Goal: Complete application form

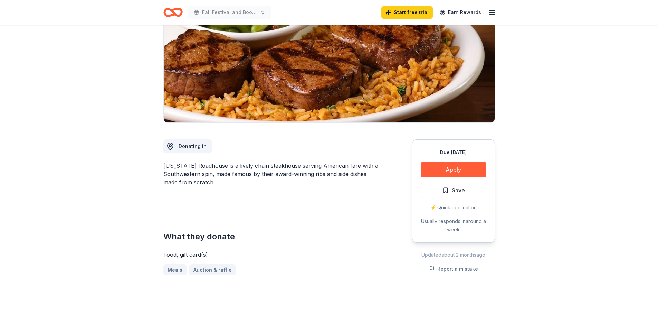
scroll to position [104, 0]
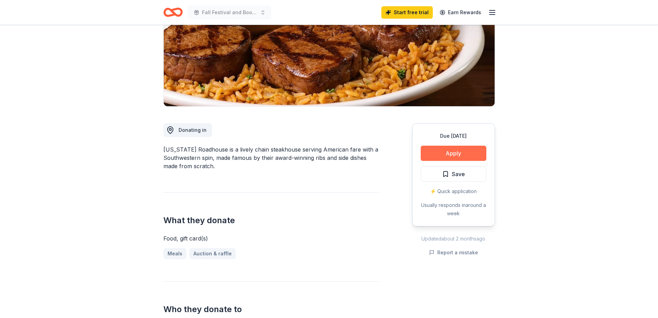
click at [439, 152] on button "Apply" at bounding box center [454, 153] width 66 height 15
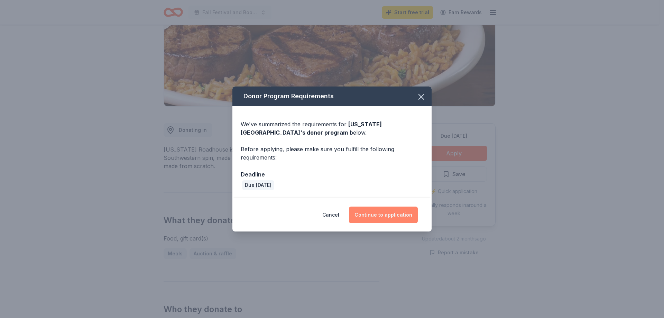
click at [362, 215] on button "Continue to application" at bounding box center [383, 214] width 69 height 17
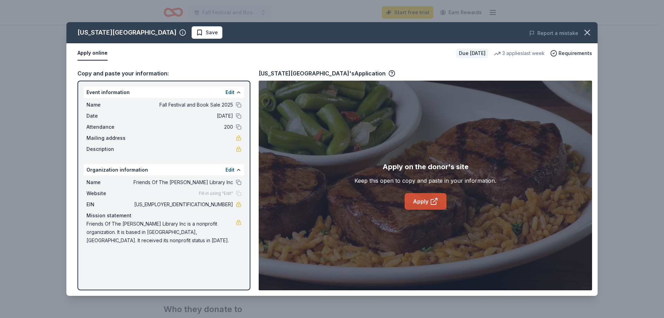
click at [412, 198] on link "Apply" at bounding box center [425, 201] width 42 height 17
click at [585, 34] on icon "button" at bounding box center [587, 33] width 10 height 10
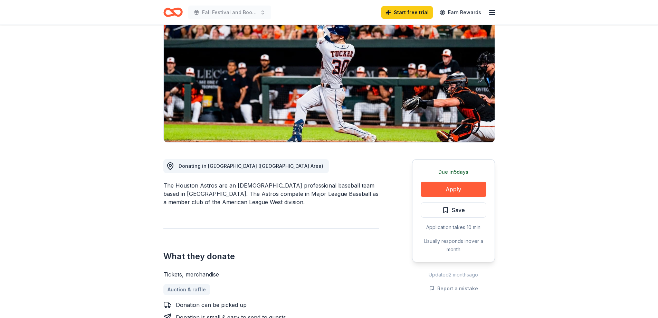
scroll to position [69, 0]
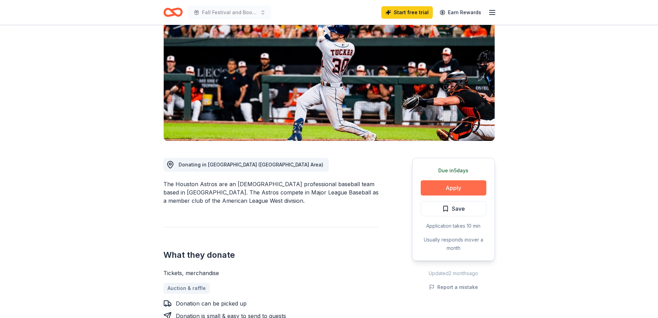
click at [444, 183] on button "Apply" at bounding box center [454, 187] width 66 height 15
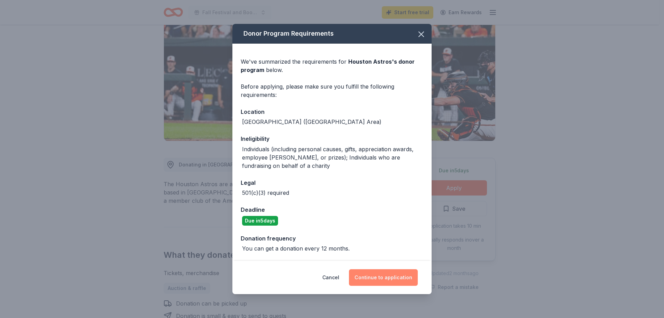
click at [403, 279] on button "Continue to application" at bounding box center [383, 277] width 69 height 17
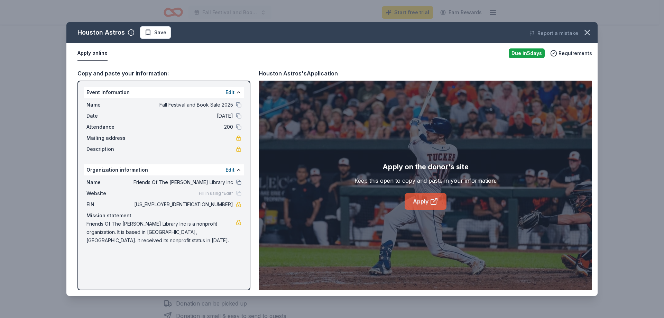
click at [421, 197] on link "Apply" at bounding box center [425, 201] width 42 height 17
click at [591, 28] on button "button" at bounding box center [586, 32] width 15 height 15
